Goal: Check status: Check status

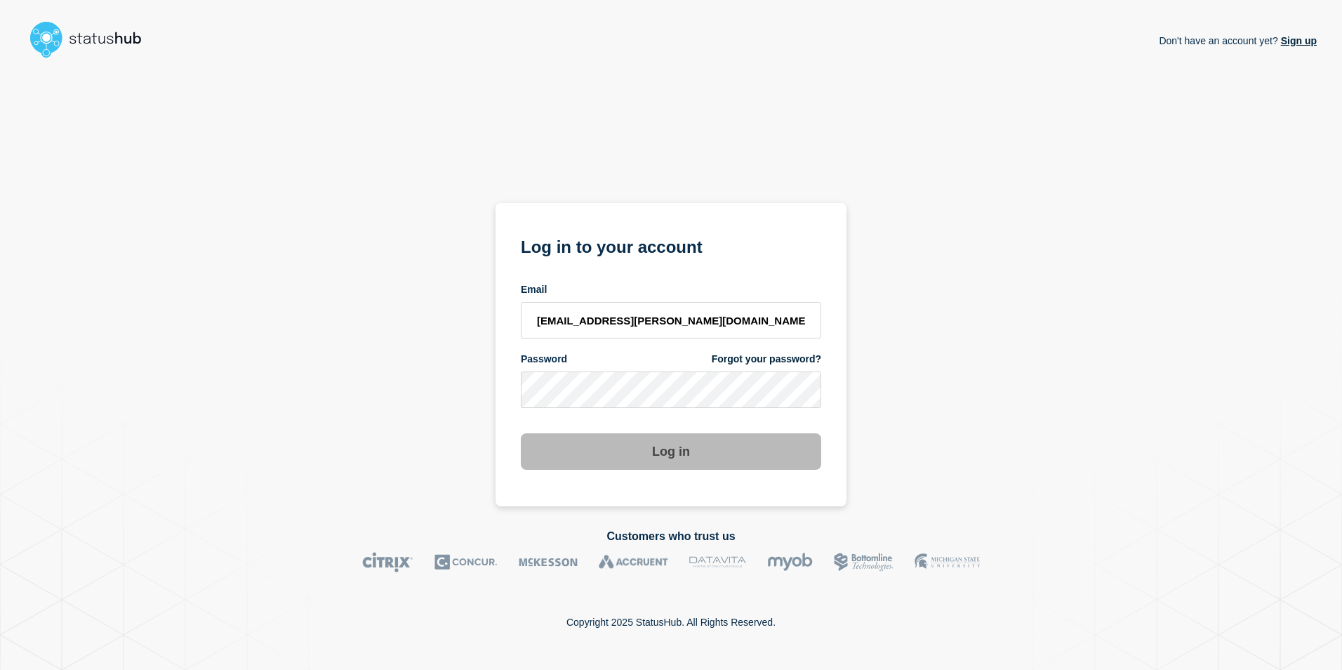
click at [632, 458] on button "Log in" at bounding box center [671, 451] width 301 height 37
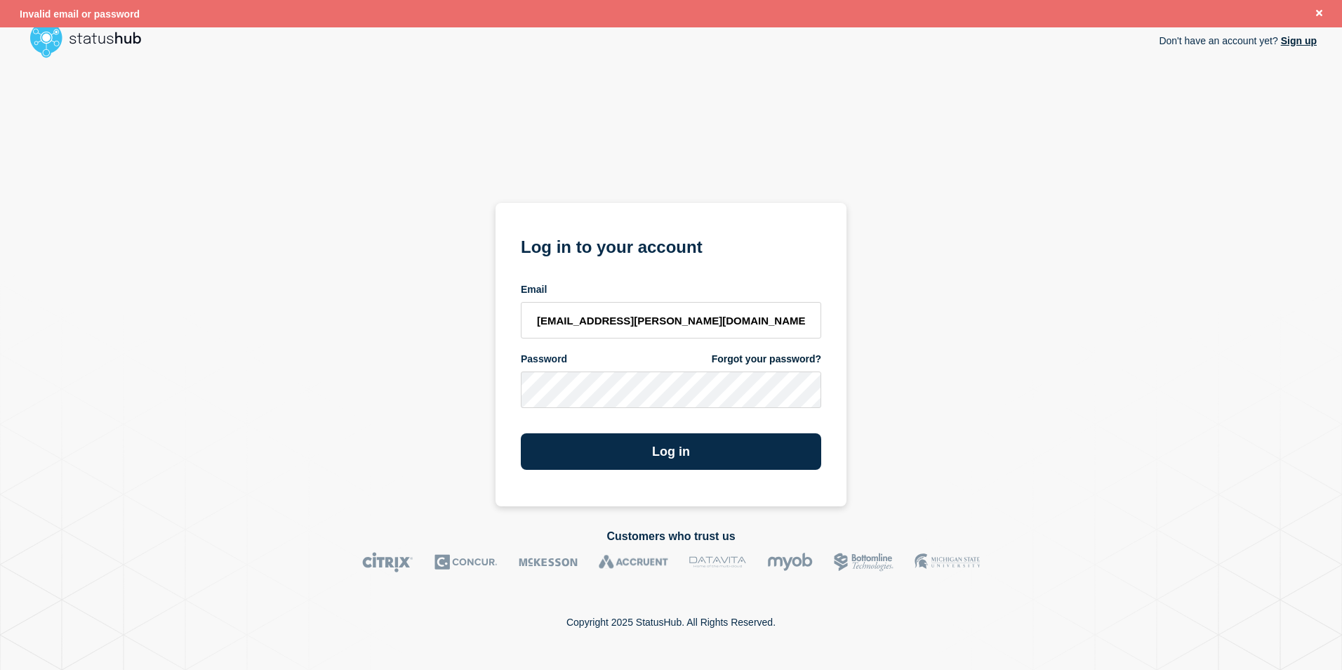
type input "kwhitted@campbell.edu"
drag, startPoint x: 694, startPoint y: 446, endPoint x: 711, endPoint y: 416, distance: 34.2
click at [694, 446] on button "Log in" at bounding box center [671, 451] width 301 height 37
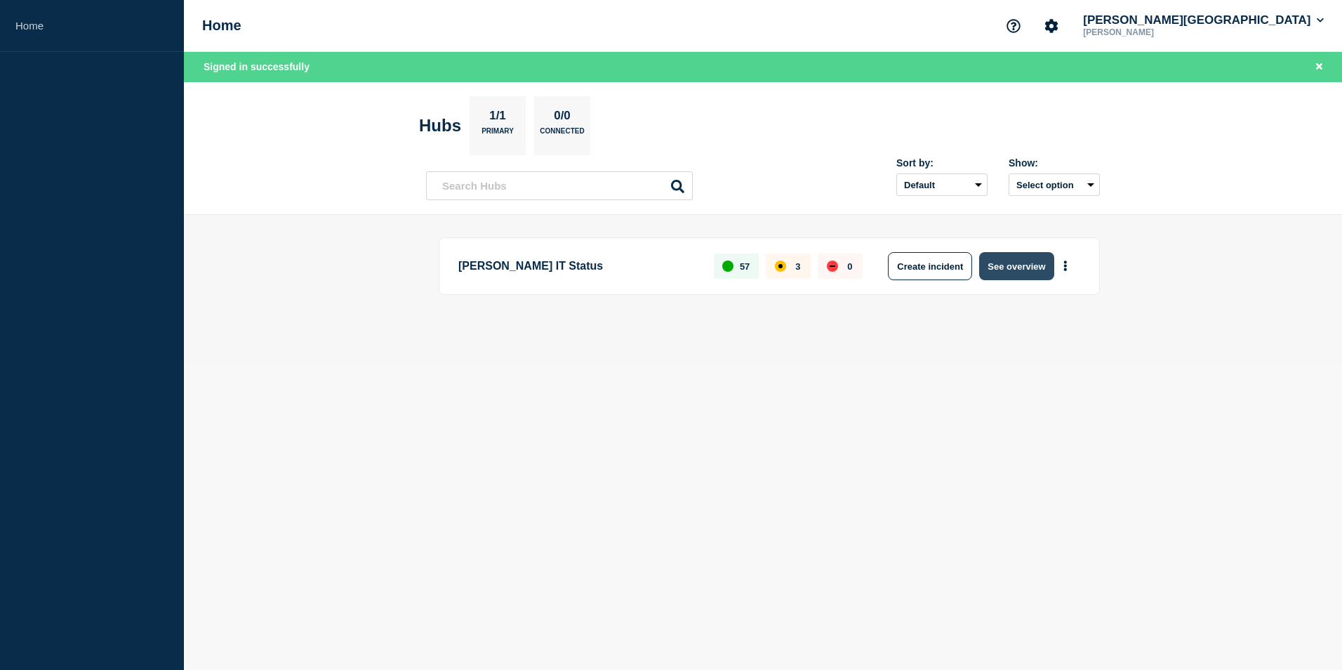
click at [1022, 272] on button "See overview" at bounding box center [1016, 266] width 74 height 28
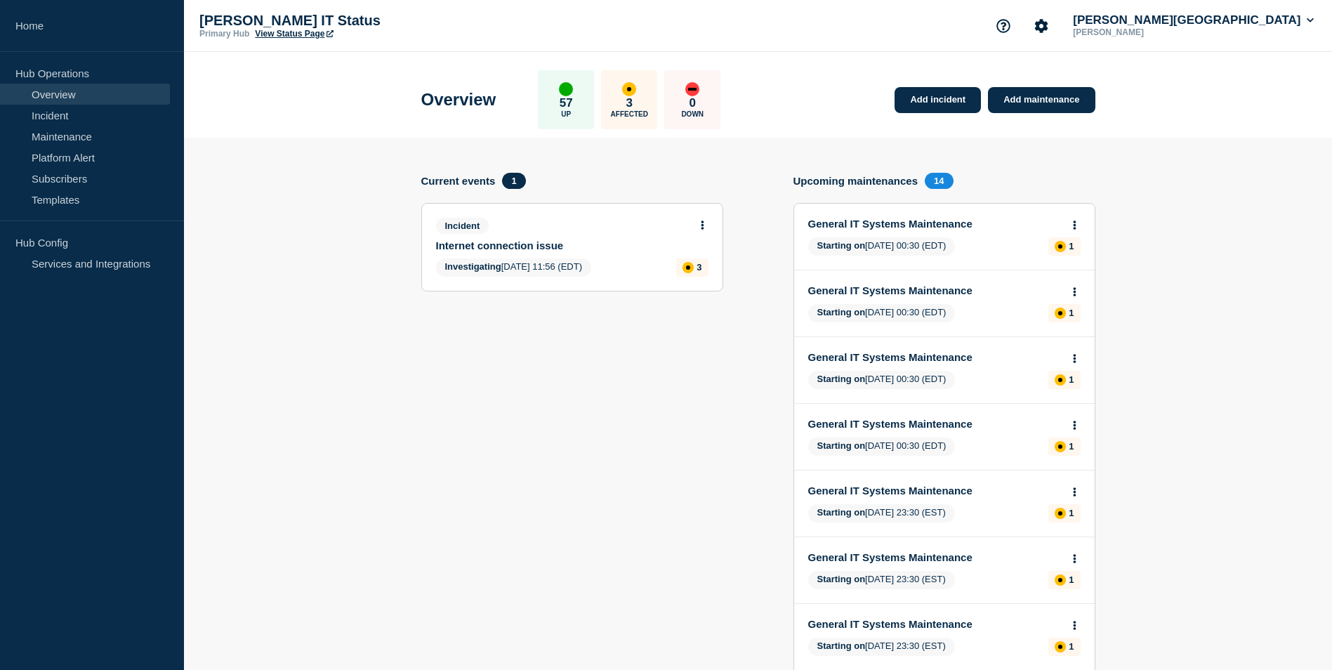
click at [699, 227] on button at bounding box center [703, 226] width 12 height 12
click at [694, 259] on link "View incident" at bounding box center [697, 258] width 58 height 11
